Goal: Transaction & Acquisition: Download file/media

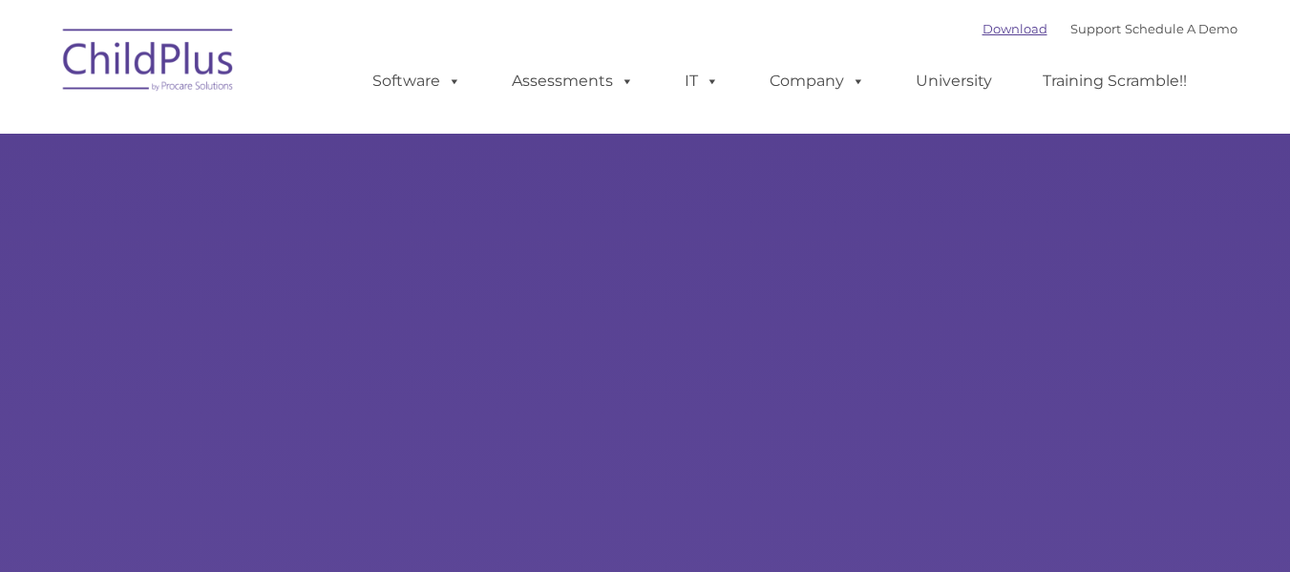
click at [995, 27] on link "Download" at bounding box center [1015, 28] width 65 height 15
